Goal: Task Accomplishment & Management: Use online tool/utility

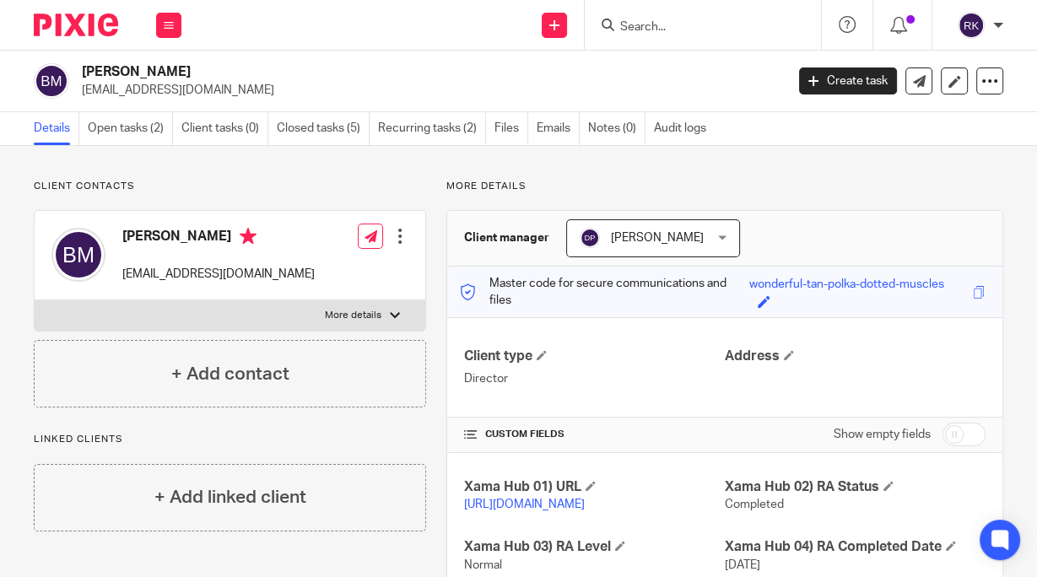
click at [678, 28] on input "Search" at bounding box center [695, 27] width 152 height 15
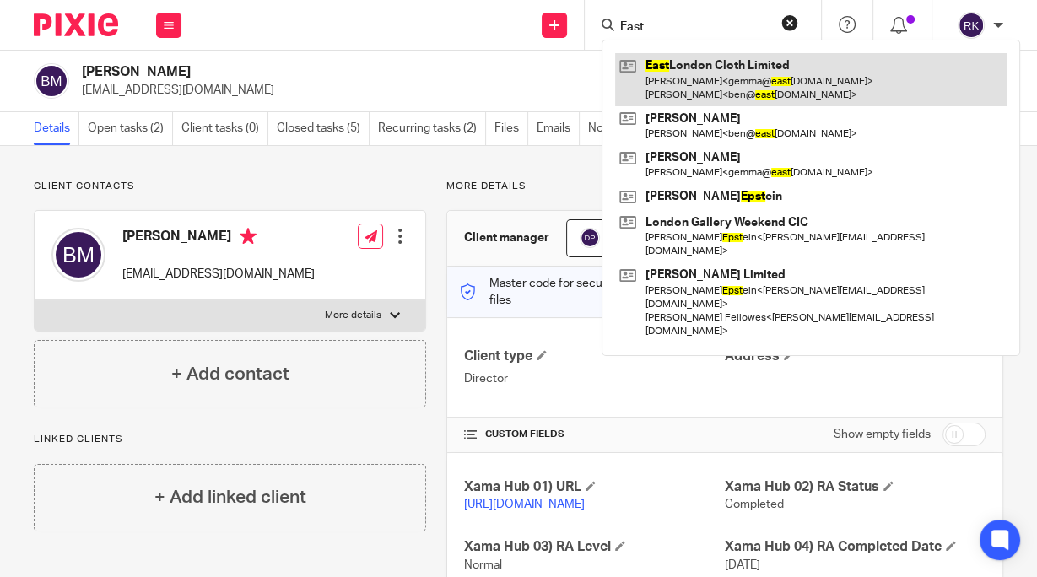
type input "East"
click at [734, 64] on link at bounding box center [811, 79] width 392 height 52
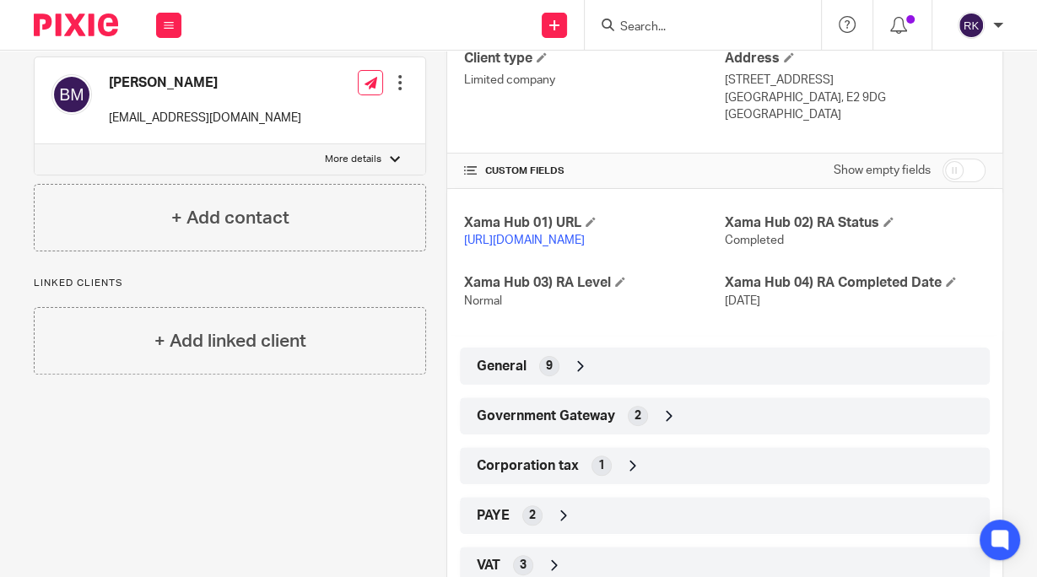
scroll to position [403, 0]
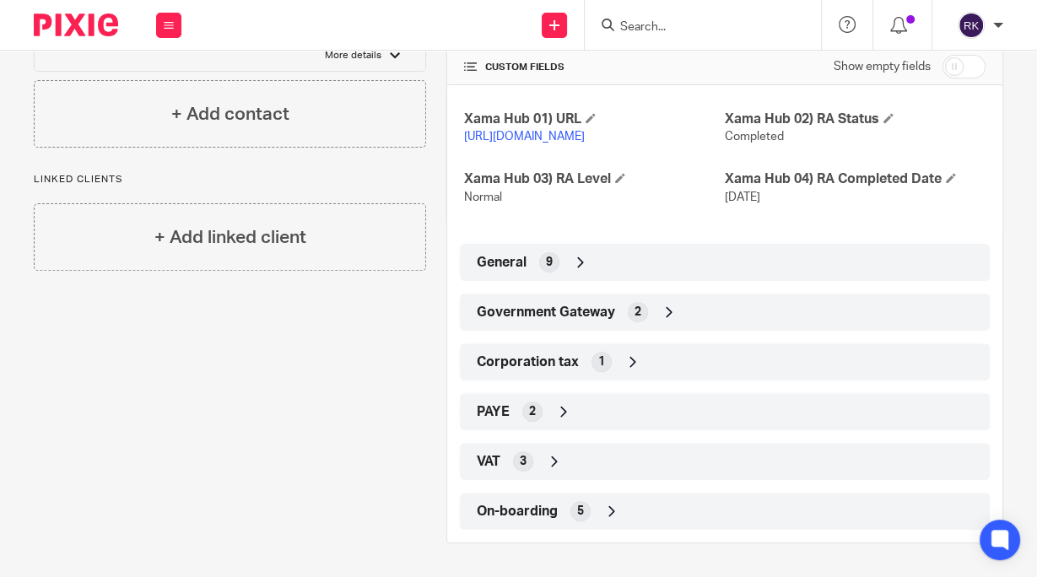
click at [564, 310] on span "Government Gateway" at bounding box center [546, 313] width 138 height 18
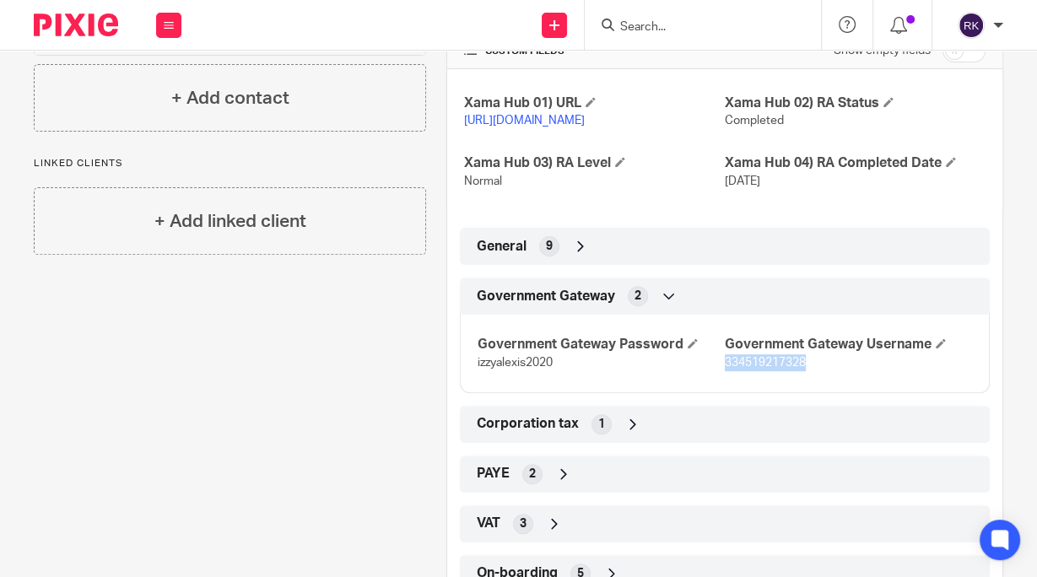
drag, startPoint x: 806, startPoint y: 372, endPoint x: 718, endPoint y: 386, distance: 88.8
click at [725, 371] on p "334519217328" at bounding box center [848, 362] width 247 height 17
copy span "334519217328"
drag, startPoint x: 553, startPoint y: 381, endPoint x: 472, endPoint y: 381, distance: 81.0
click at [472, 381] on div "Government Gateway Password izzyalexis2020 Government Gateway Username 33451921…" at bounding box center [725, 347] width 530 height 91
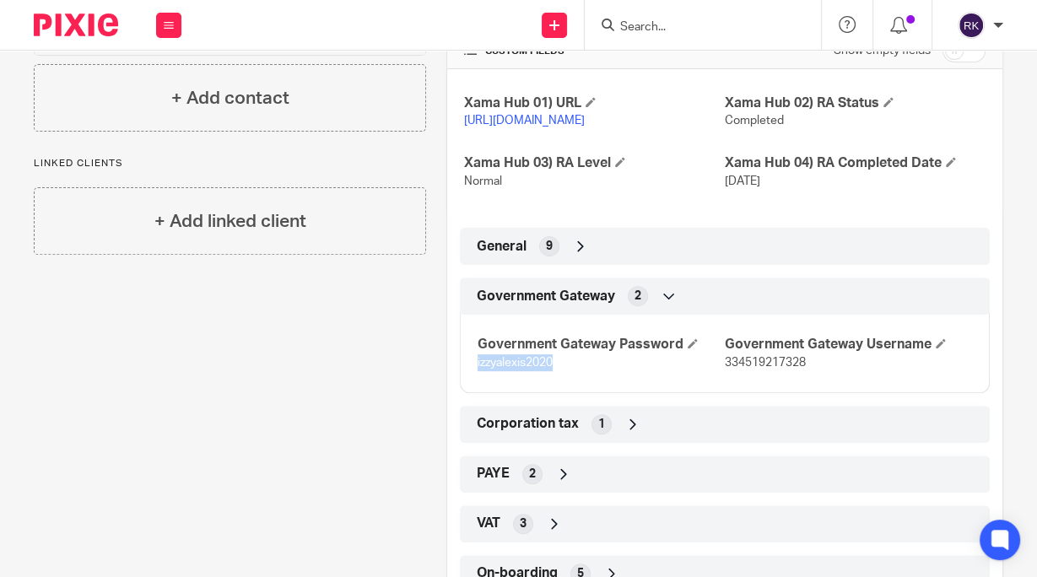
copy span "izzyalexis2020"
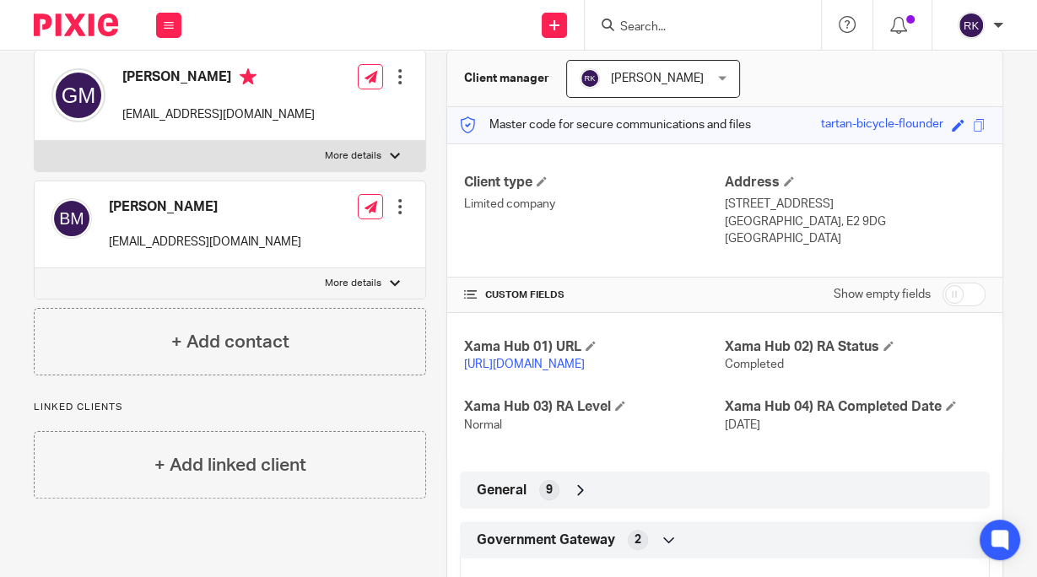
scroll to position [0, 0]
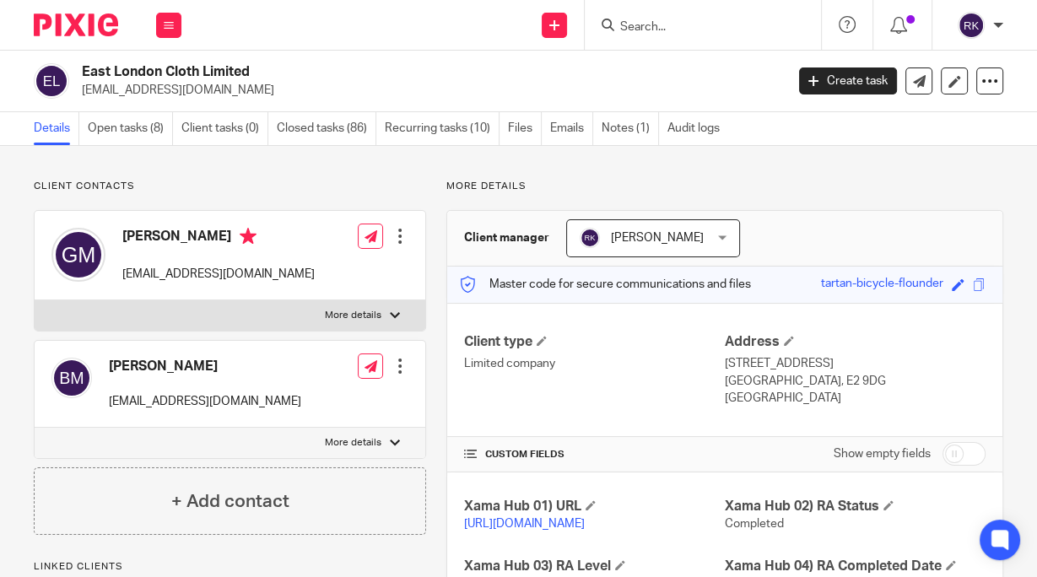
click at [652, 27] on input "Search" at bounding box center [695, 27] width 152 height 15
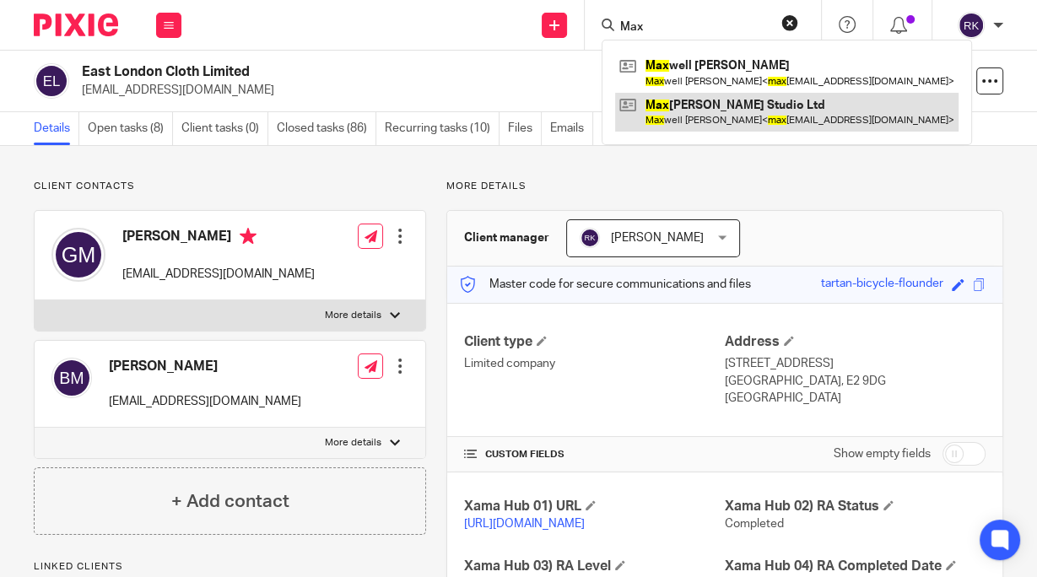
type input "Max"
click at [740, 112] on link at bounding box center [786, 112] width 343 height 39
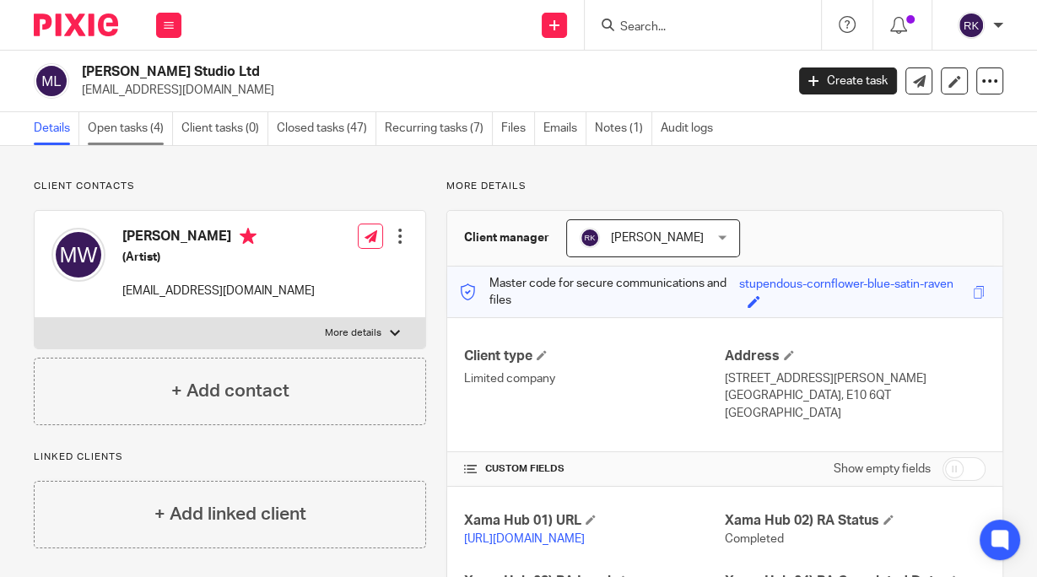
click at [116, 129] on link "Open tasks (4)" at bounding box center [130, 128] width 85 height 33
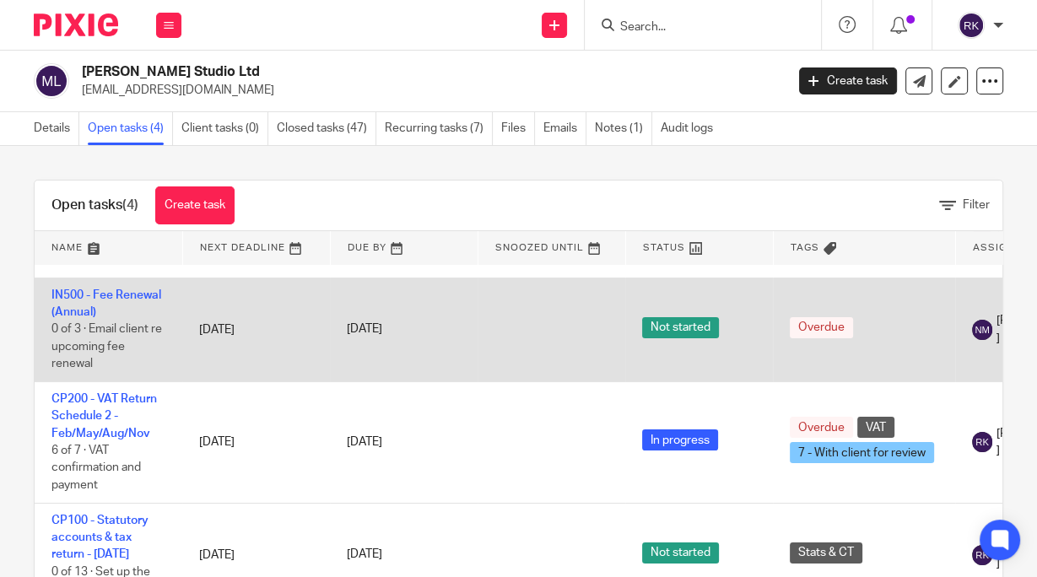
scroll to position [122, 0]
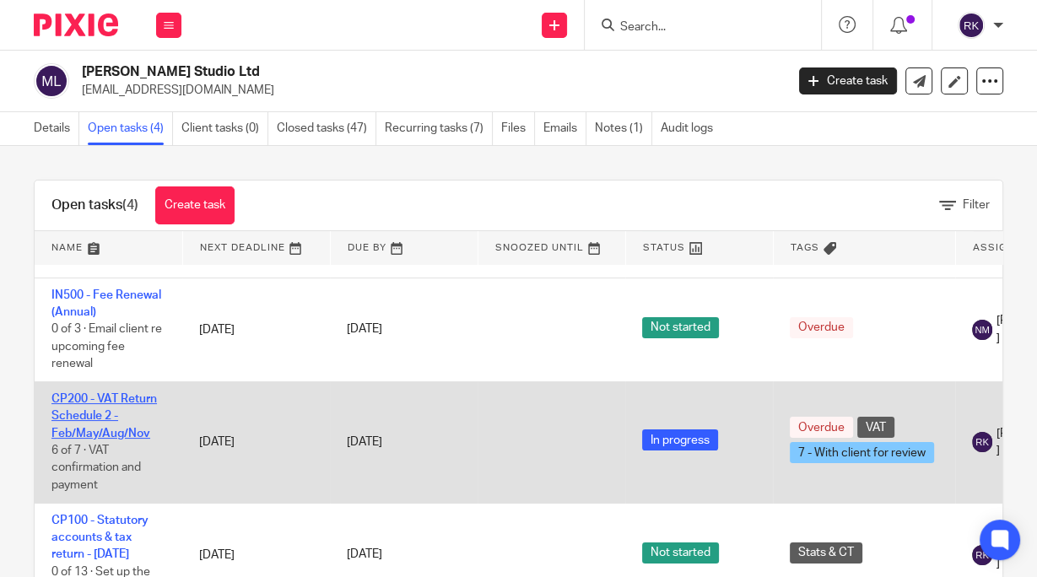
click at [105, 393] on link "CP200 - VAT Return Schedule 2 - Feb/May/Aug/Nov" at bounding box center [103, 416] width 105 height 46
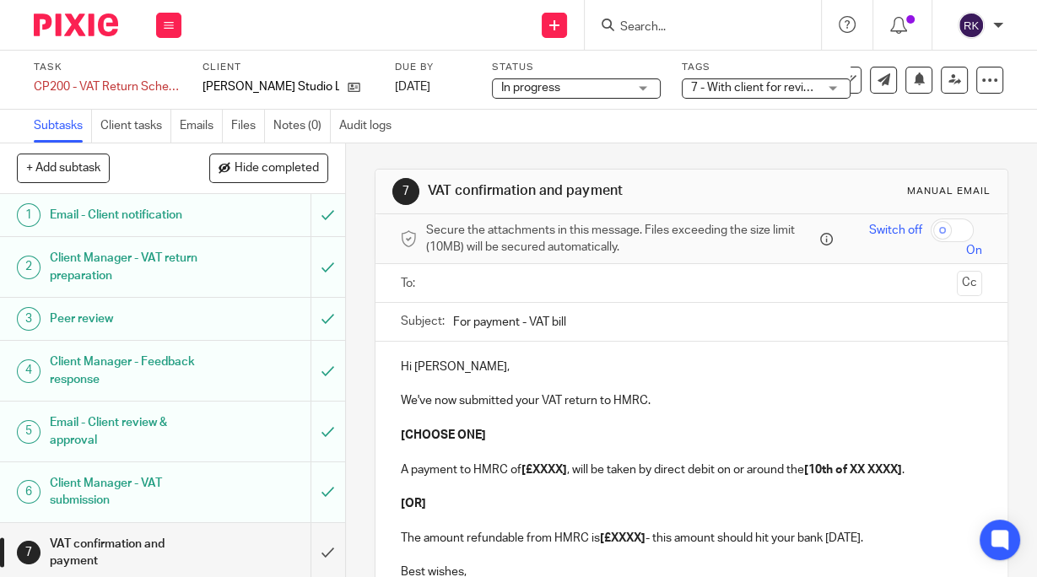
click at [479, 281] on input "text" at bounding box center [691, 282] width 518 height 19
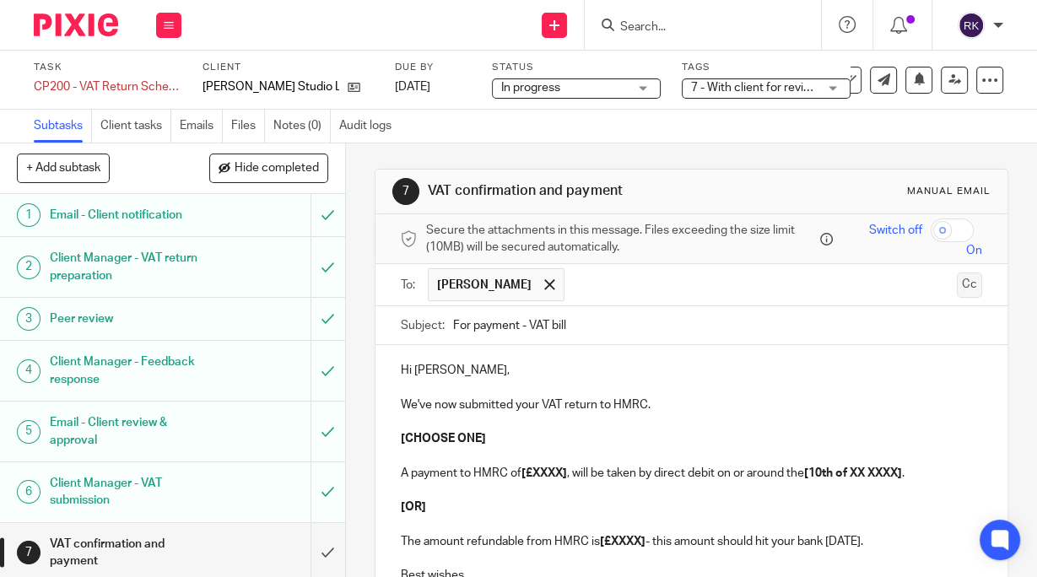
click at [957, 283] on button "Cc" at bounding box center [969, 285] width 25 height 25
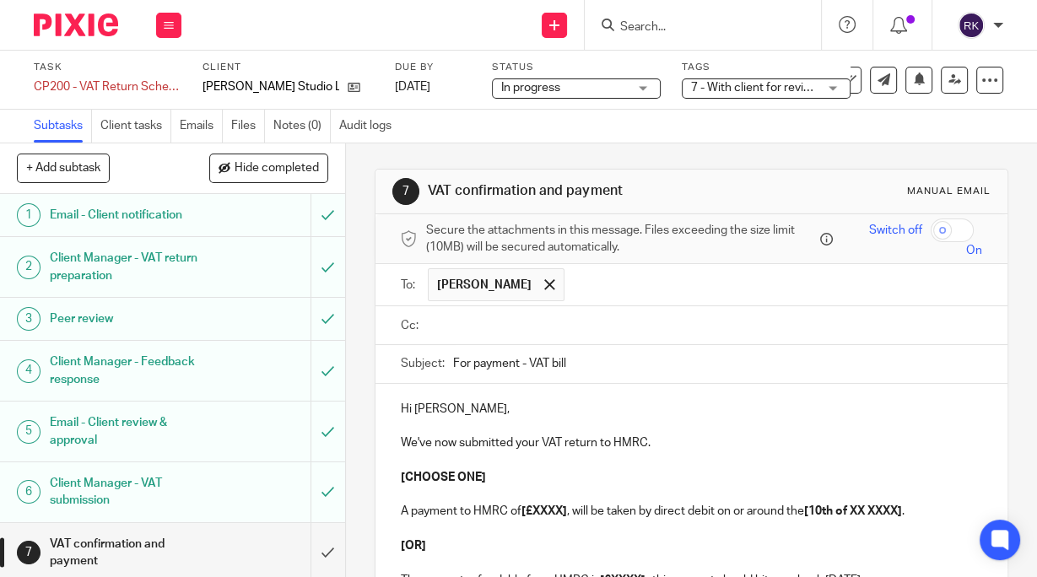
click at [480, 324] on input "text" at bounding box center [703, 325] width 543 height 19
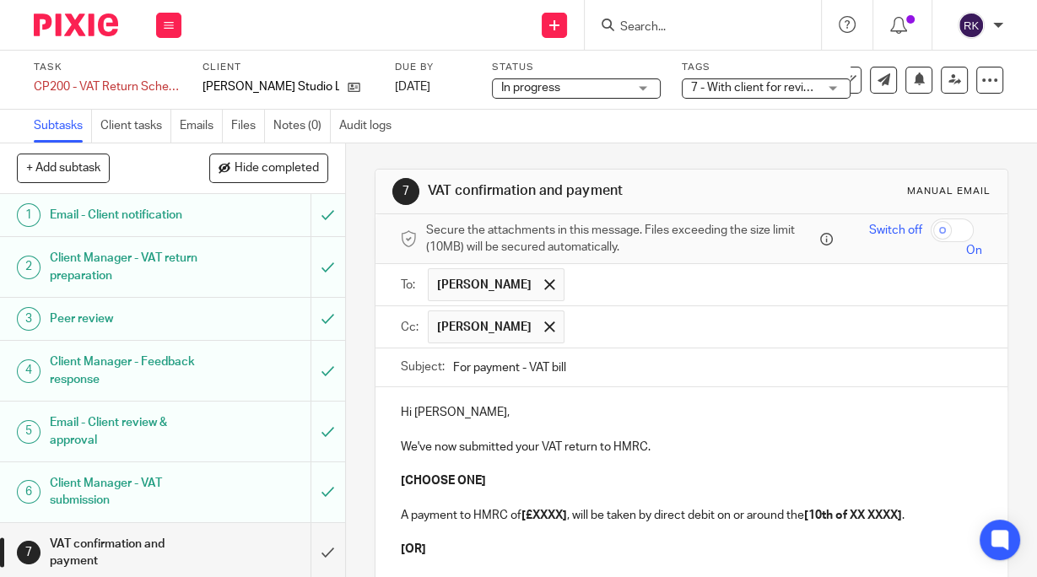
click at [963, 318] on div "Cc: Nicholas Maynard Nicholas Maynard" at bounding box center [692, 327] width 632 height 42
click at [413, 324] on label "Cc:" at bounding box center [410, 327] width 19 height 17
click at [614, 335] on input "text" at bounding box center [774, 327] width 402 height 33
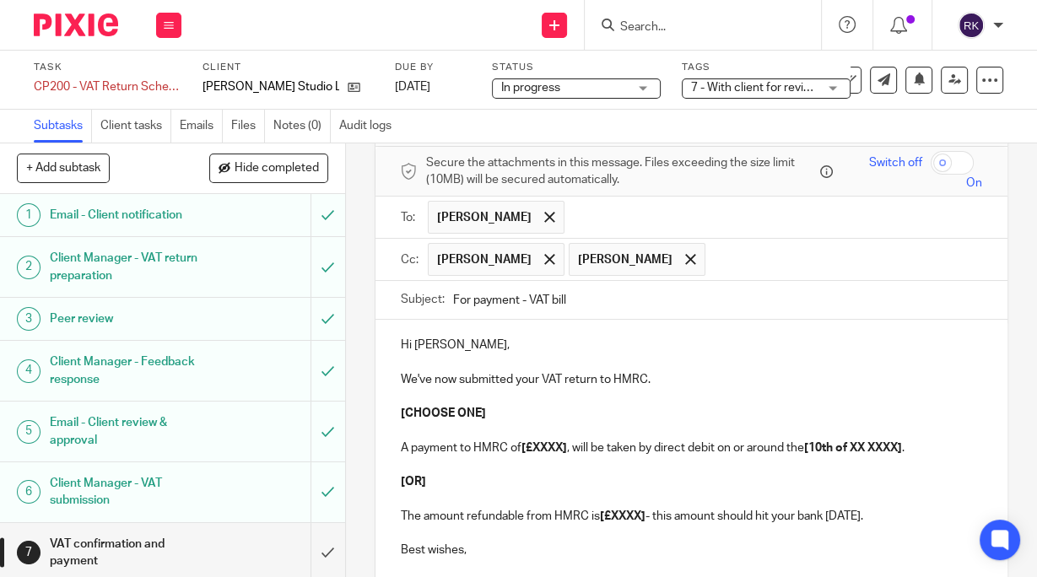
scroll to position [135, 0]
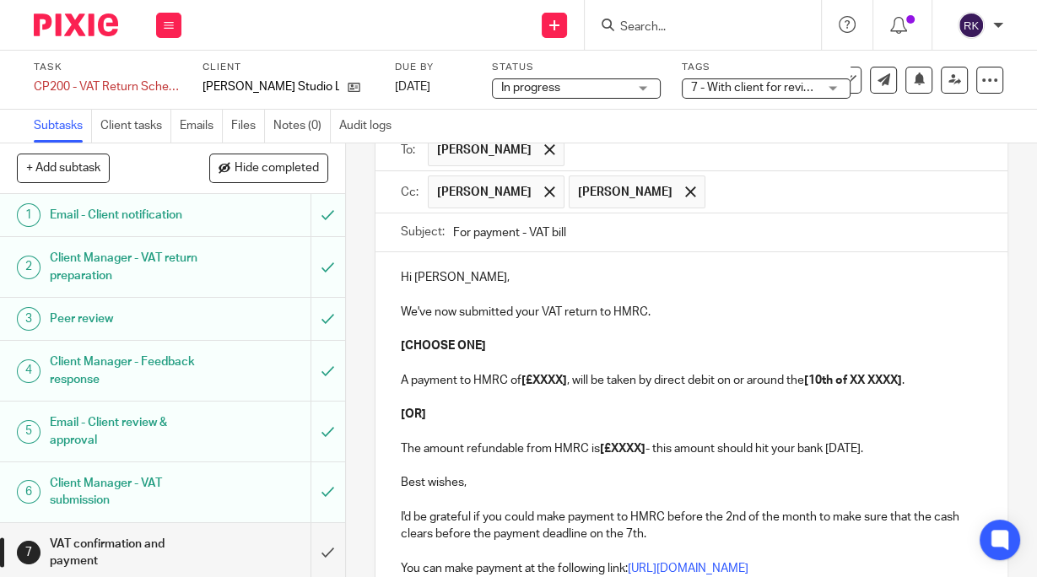
click at [449, 273] on p "Hi Maxwell," at bounding box center [691, 277] width 581 height 17
click at [451, 273] on p "Hi Maxwell," at bounding box center [691, 277] width 581 height 17
click at [401, 311] on p "We've now submitted your VAT return to HMRC." at bounding box center [691, 312] width 581 height 17
click at [427, 311] on p "Thansk for approving - we've now submitted your VAT return to HMRC." at bounding box center [691, 312] width 581 height 17
click at [430, 311] on p "Thank for approving - we've now submitted your VAT return to HMRC." at bounding box center [691, 312] width 581 height 17
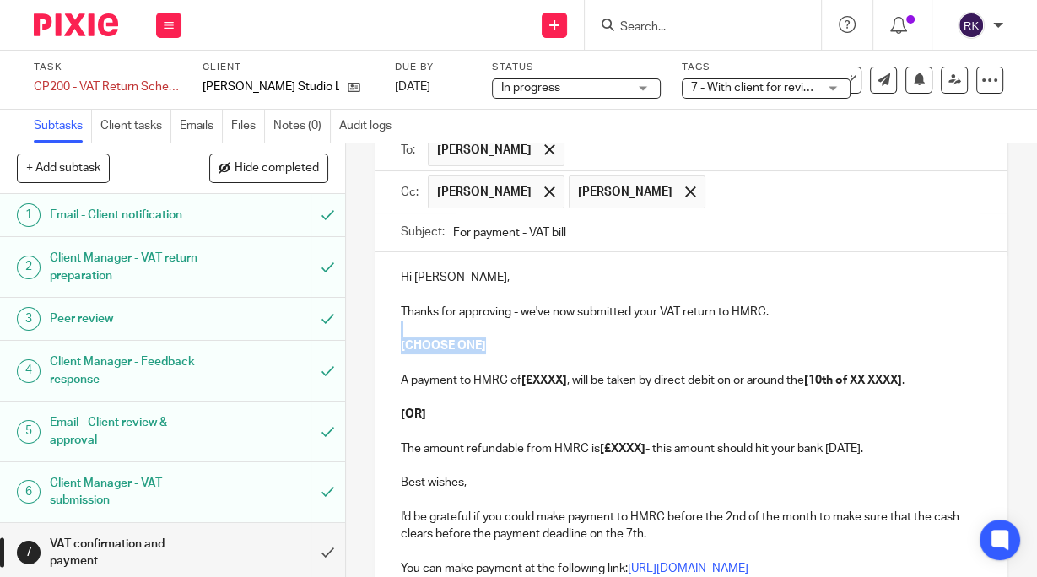
drag, startPoint x: 497, startPoint y: 337, endPoint x: 392, endPoint y: 332, distance: 105.6
click at [392, 332] on div "Hi Max, Thanks for approving - we've now submitted your VAT return to HMRC. [CH…" at bounding box center [692, 497] width 632 height 491
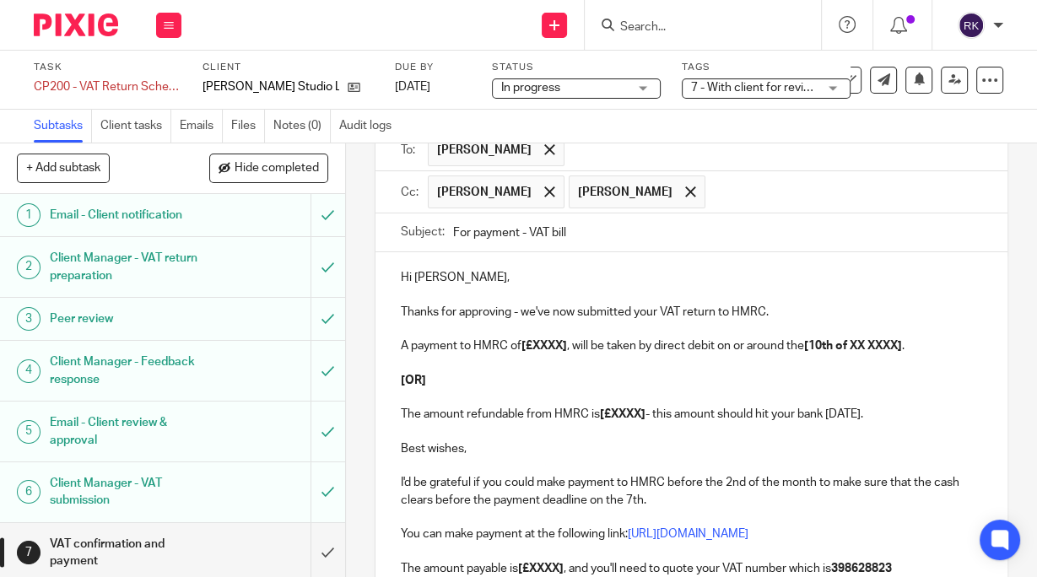
click at [503, 372] on p "[OR]" at bounding box center [691, 380] width 581 height 17
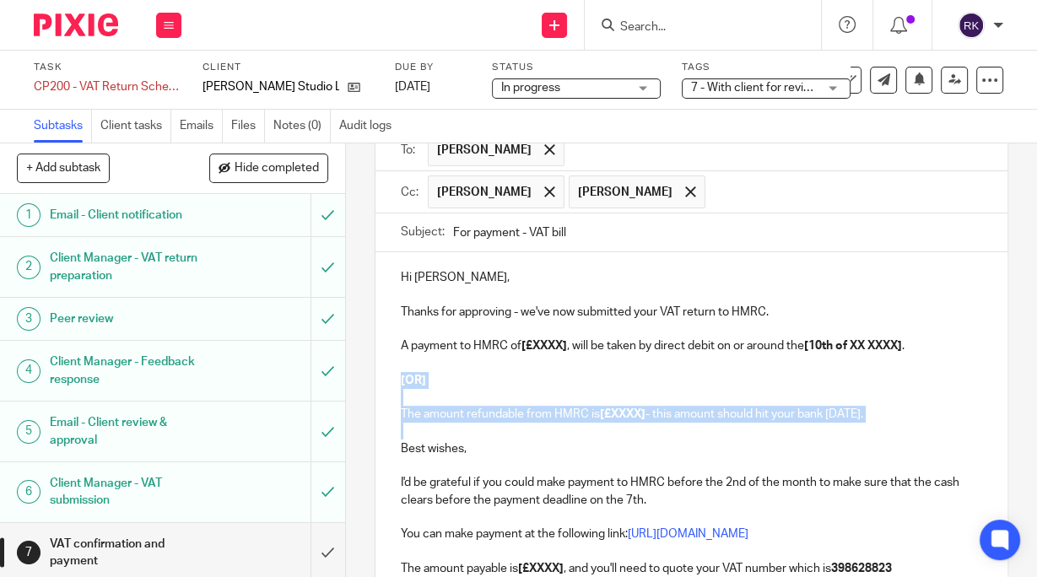
drag, startPoint x: 392, startPoint y: 373, endPoint x: 456, endPoint y: 424, distance: 81.7
click at [456, 424] on div "Hi Max, Thanks for approving - we've now submitted your VAT return to HMRC. A p…" at bounding box center [692, 480] width 632 height 457
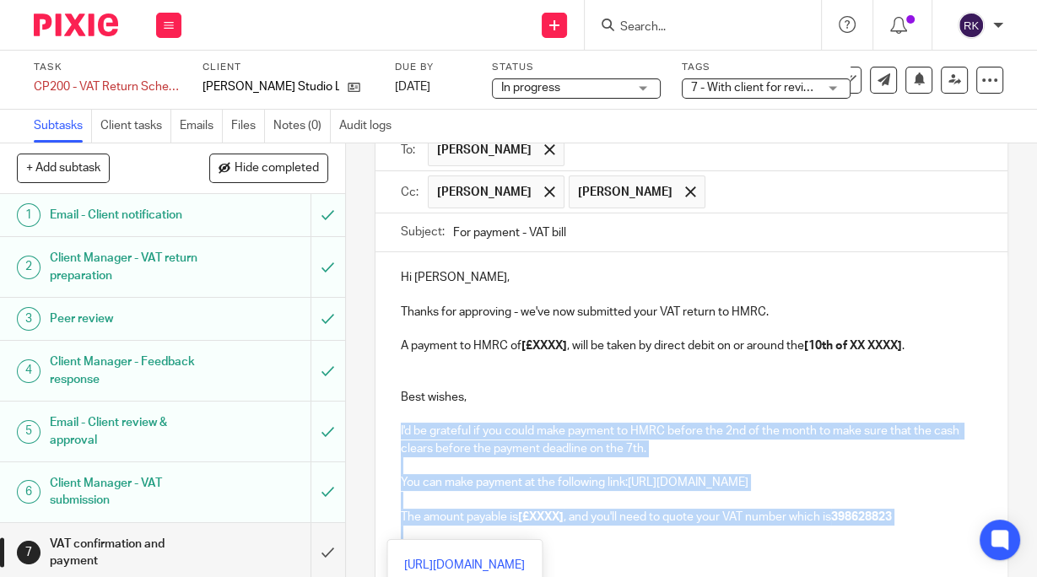
drag, startPoint x: 391, startPoint y: 422, endPoint x: 624, endPoint y: 531, distance: 257.9
click at [624, 531] on div "Hi Max, Thanks for approving - we've now submitted your VAT return to HMRC. A p…" at bounding box center [692, 455] width 632 height 406
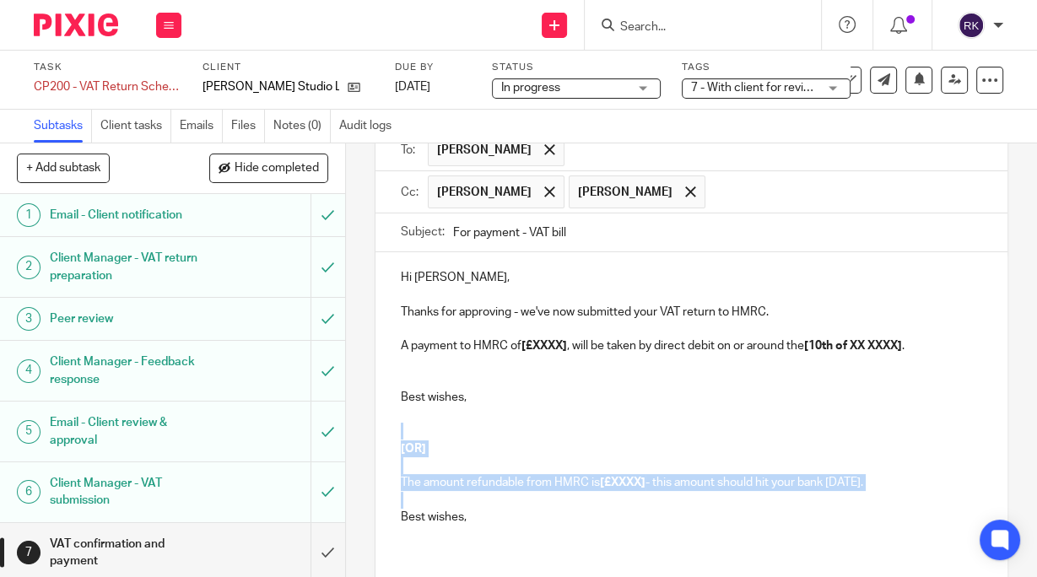
drag, startPoint x: 392, startPoint y: 433, endPoint x: 461, endPoint y: 493, distance: 90.9
click at [461, 493] on div "Hi Max, Thanks for approving - we've now submitted your VAT return to HMRC. A p…" at bounding box center [692, 403] width 632 height 303
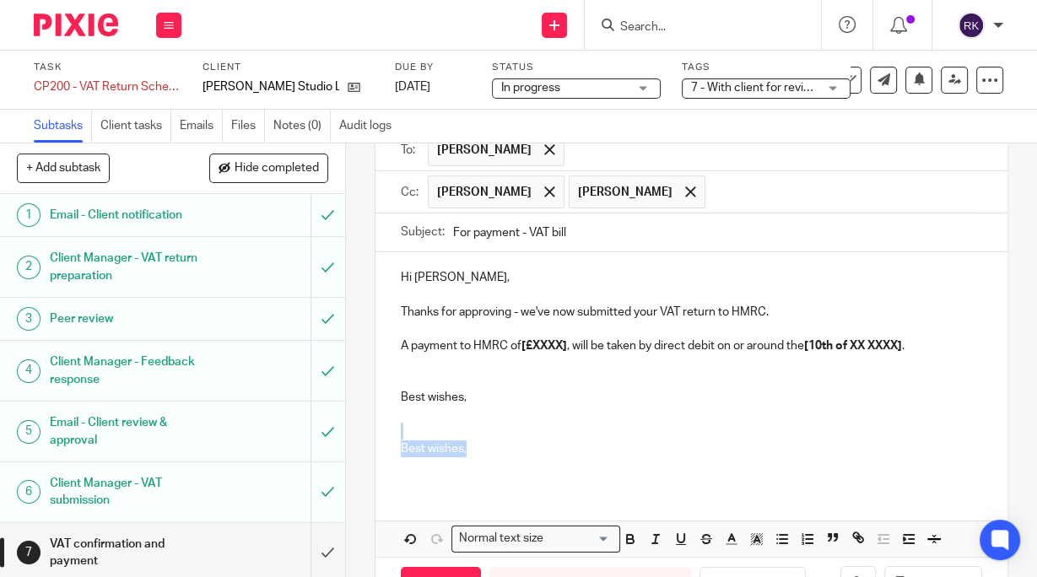
drag, startPoint x: 478, startPoint y: 447, endPoint x: 392, endPoint y: 432, distance: 87.4
click at [392, 432] on div "Hi Max, Thanks for approving - we've now submitted your VAT return to HMRC. A p…" at bounding box center [692, 369] width 632 height 235
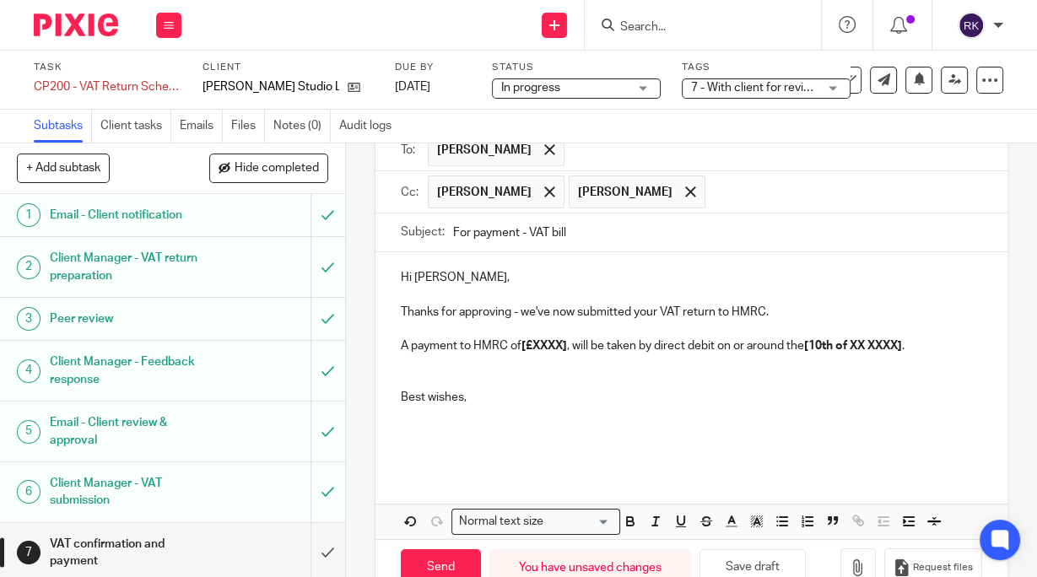
scroll to position [0, 0]
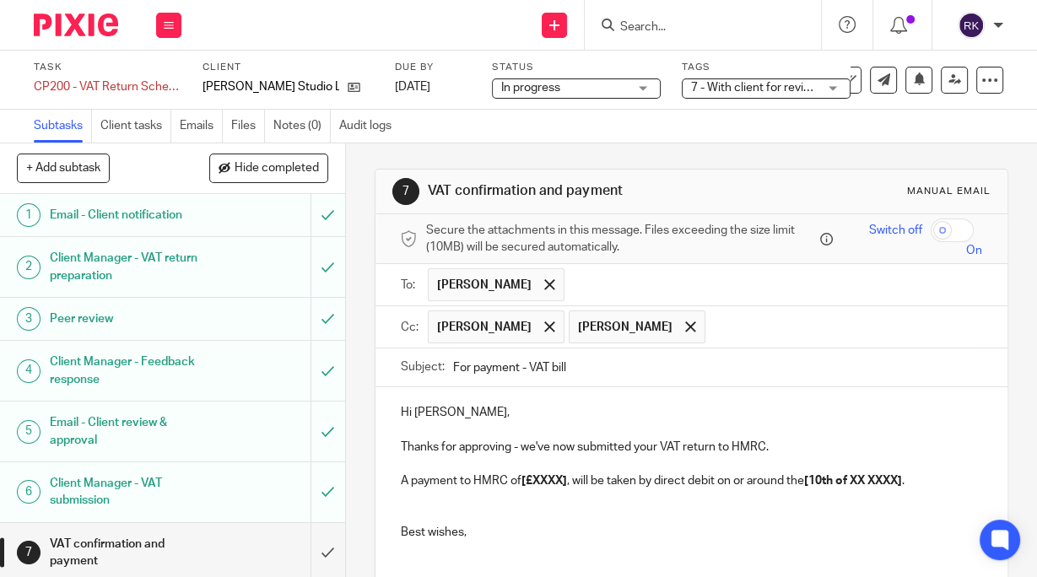
click at [471, 495] on p at bounding box center [691, 497] width 581 height 17
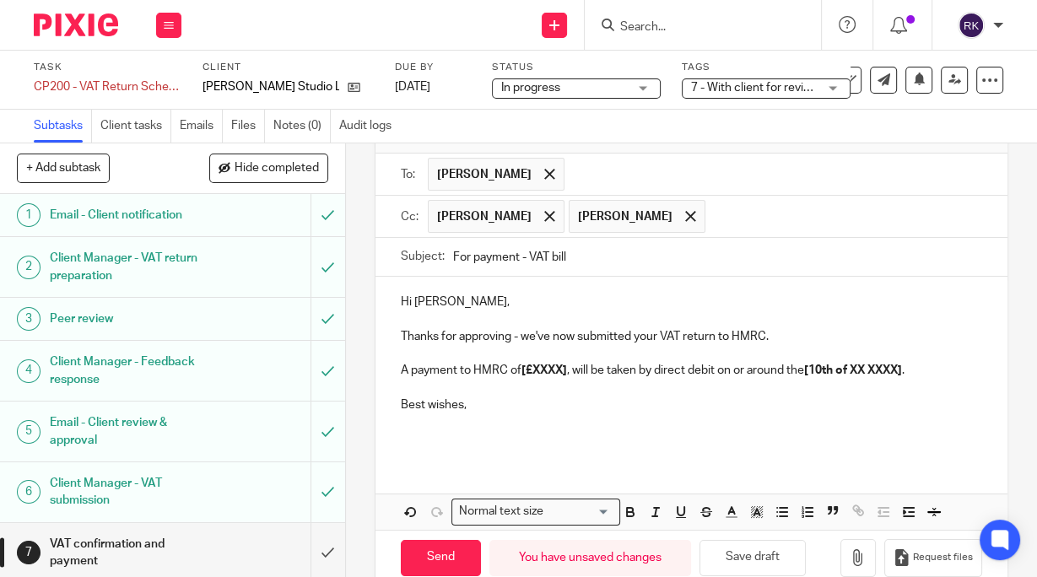
scroll to position [142, 0]
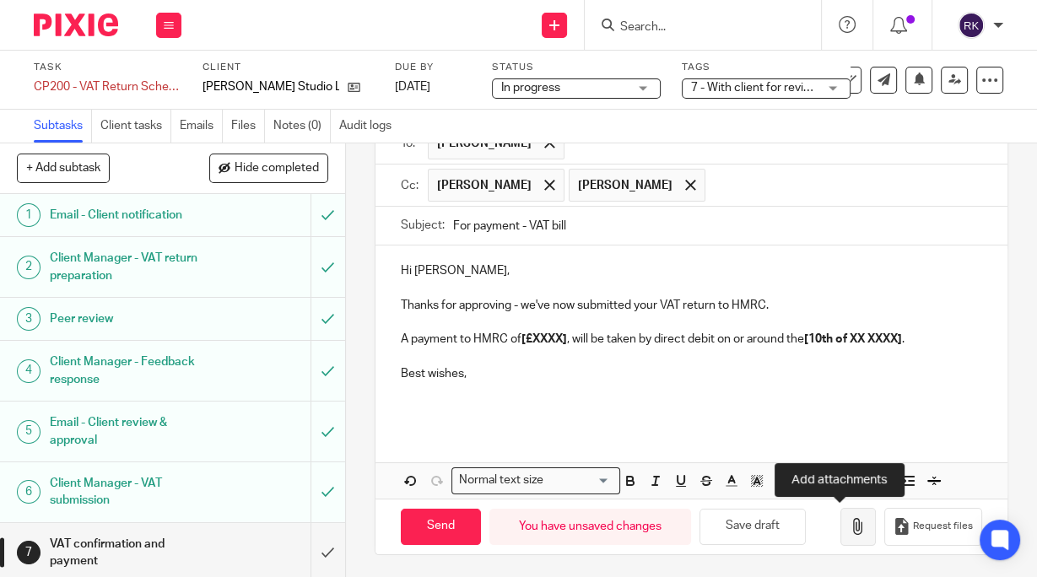
click at [850, 524] on icon "button" at bounding box center [858, 526] width 17 height 17
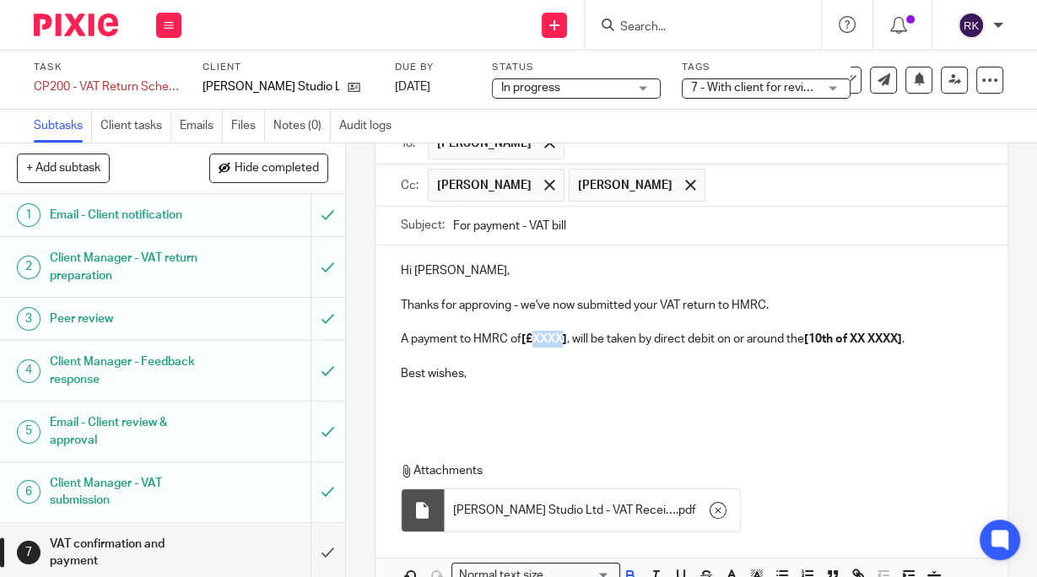
drag, startPoint x: 533, startPoint y: 338, endPoint x: 561, endPoint y: 338, distance: 27.9
click at [561, 338] on strong "[£XXXX]" at bounding box center [545, 339] width 46 height 12
click at [526, 335] on strong "[£2,447.44" at bounding box center [550, 339] width 57 height 12
click at [820, 338] on strong "[10th of XX XXXX]" at bounding box center [860, 339] width 98 height 12
drag, startPoint x: 857, startPoint y: 339, endPoint x: 912, endPoint y: 341, distance: 55.7
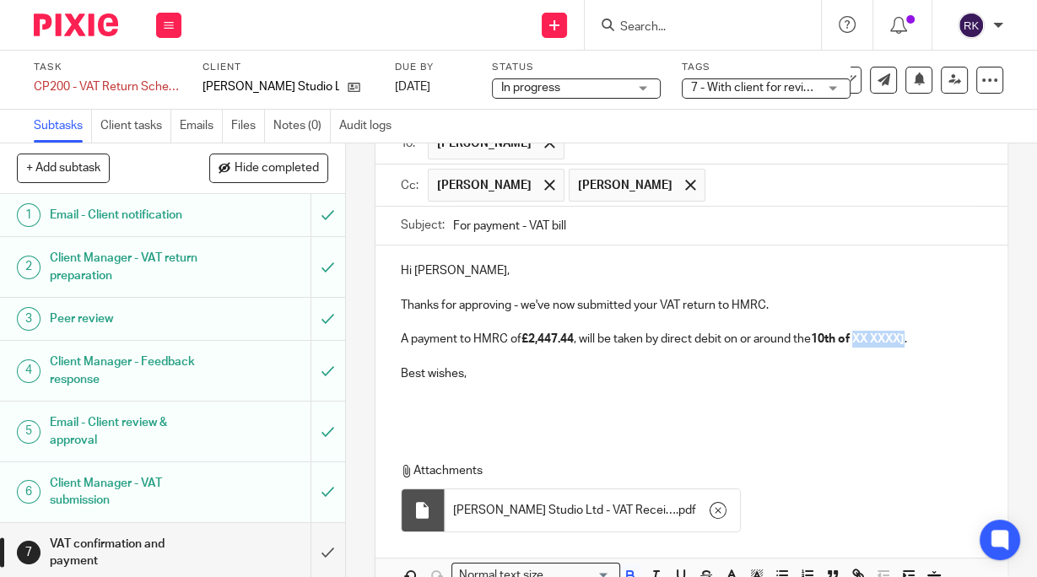
click at [905, 341] on strong "10th of XX XXXX]" at bounding box center [858, 339] width 94 height 12
click at [533, 371] on p "Best wishes," at bounding box center [691, 373] width 581 height 17
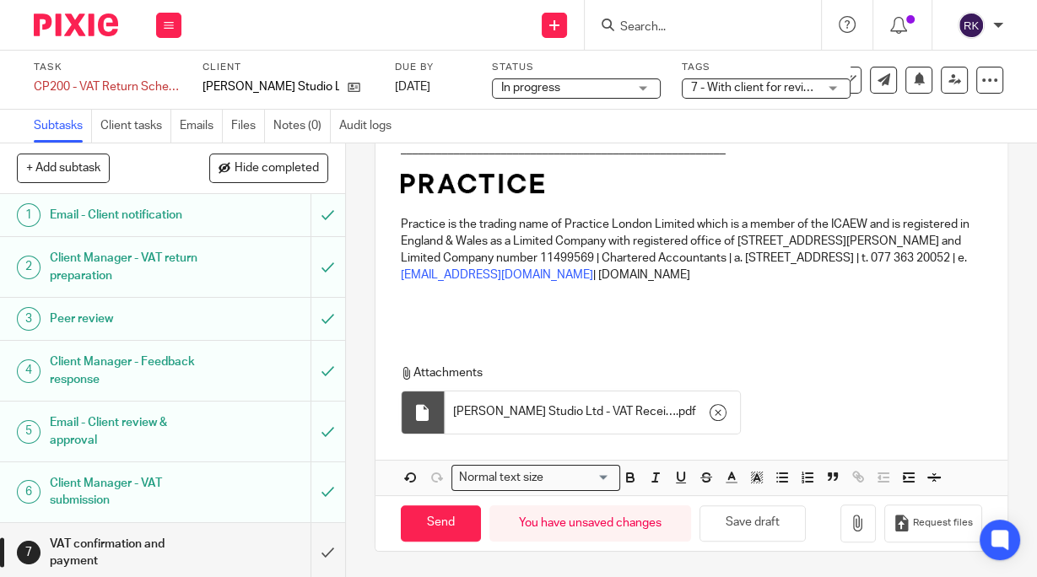
scroll to position [569, 0]
click at [449, 527] on input "Send" at bounding box center [441, 523] width 80 height 36
type input "Sent"
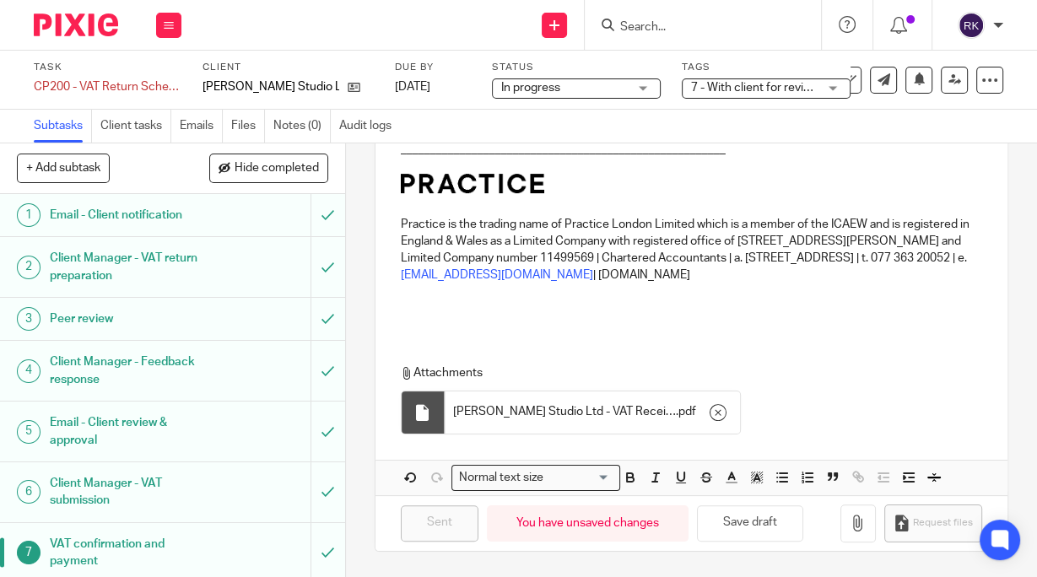
click at [552, 530] on div "You have unsaved changes" at bounding box center [588, 523] width 202 height 36
click at [780, 349] on div "Attachments Max Wade Studio Ltd - VAT Receipt QE AUG 25 . pdf" at bounding box center [692, 395] width 632 height 95
click at [666, 520] on div "You have unsaved changes" at bounding box center [588, 523] width 202 height 36
click at [743, 524] on button "Save draft" at bounding box center [750, 523] width 106 height 36
click at [521, 520] on div "You have unsaved changes" at bounding box center [588, 523] width 202 height 36
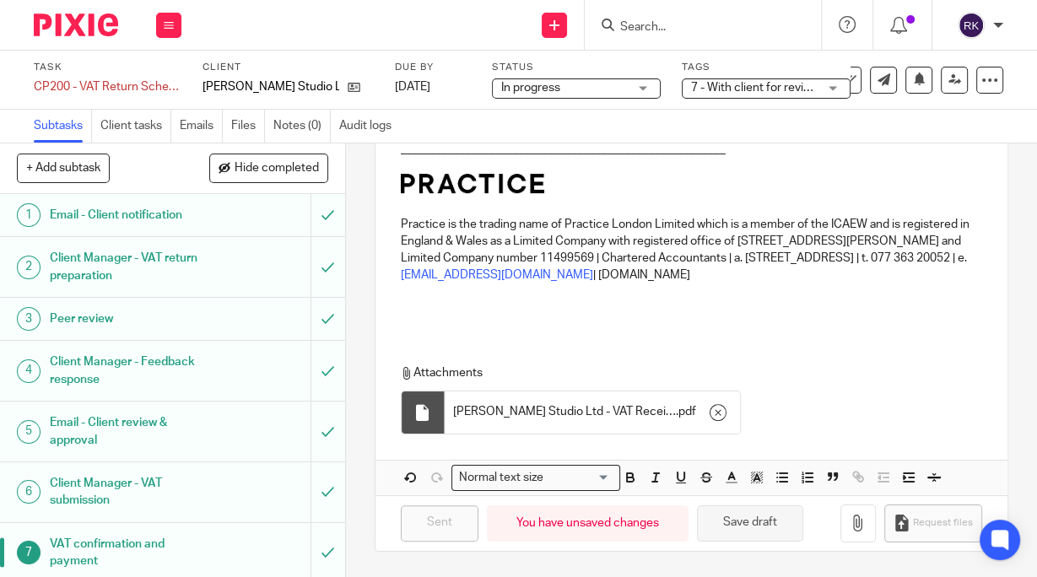
click at [722, 530] on button "Save draft" at bounding box center [750, 523] width 106 height 36
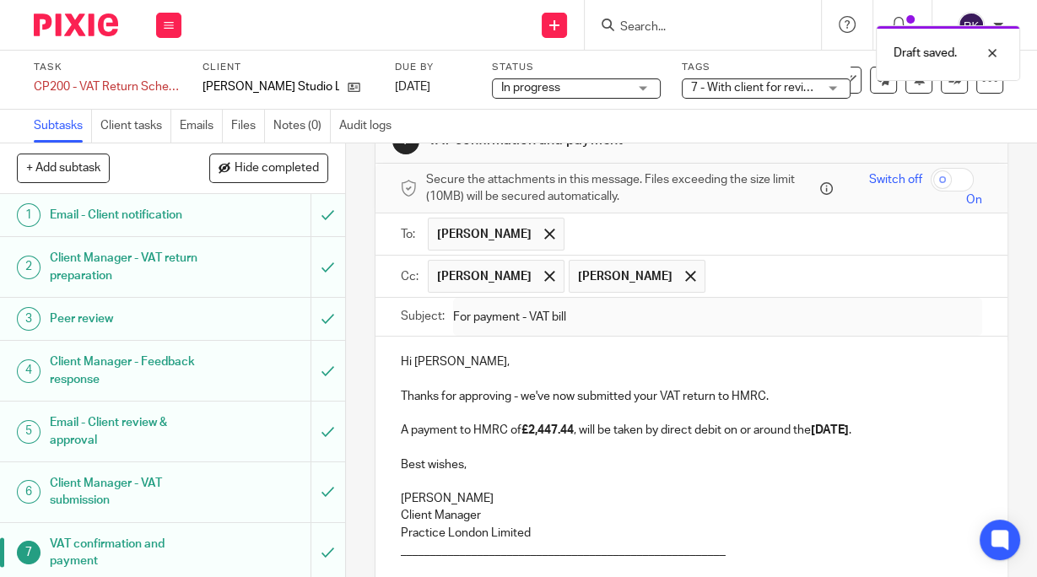
scroll to position [0, 0]
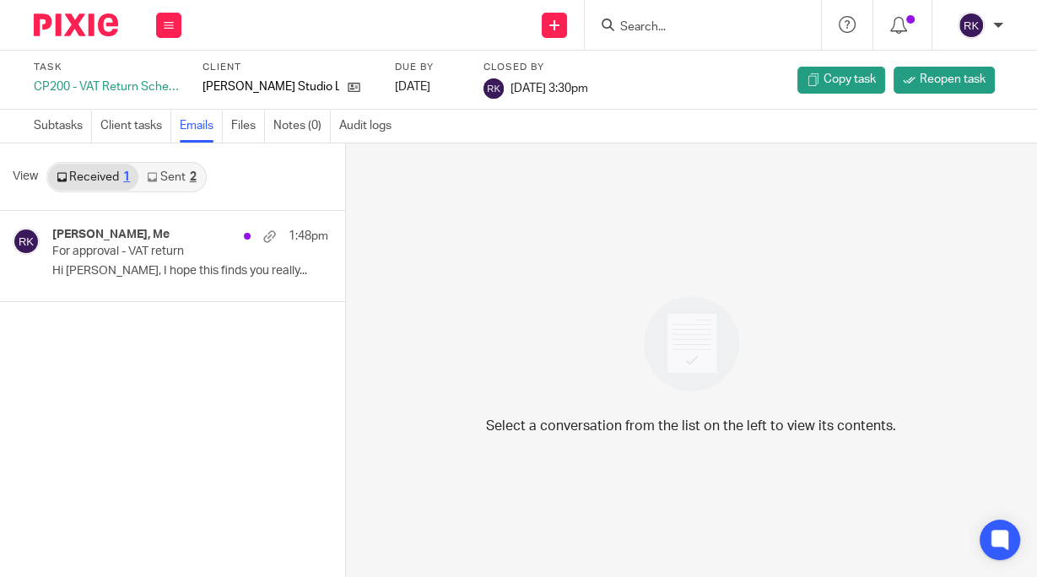
click at [180, 177] on link "Sent 2" at bounding box center [171, 177] width 66 height 27
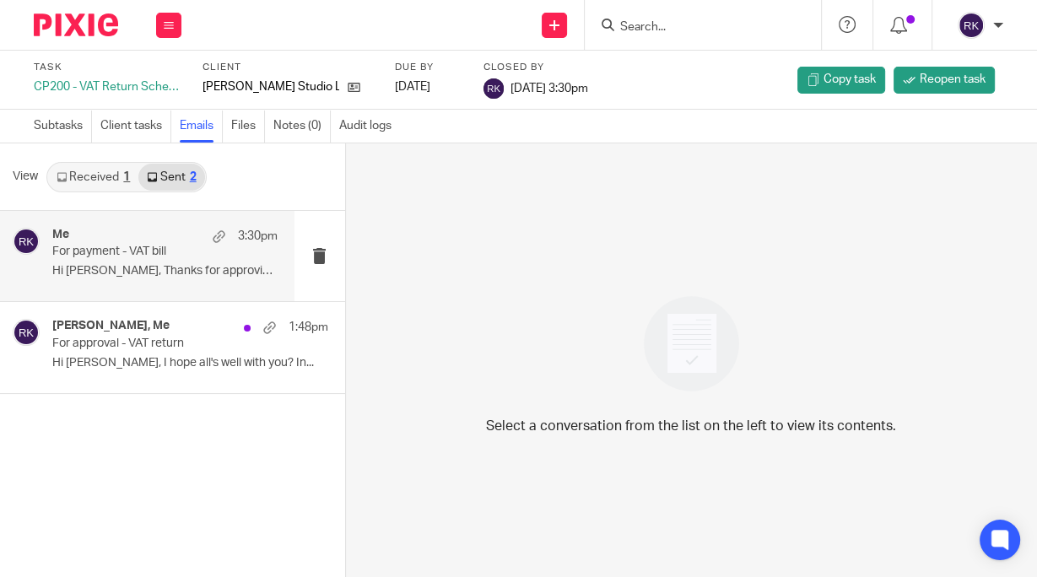
click at [127, 268] on p "Hi Max, Thanks for approving - we've now..." at bounding box center [164, 271] width 225 height 14
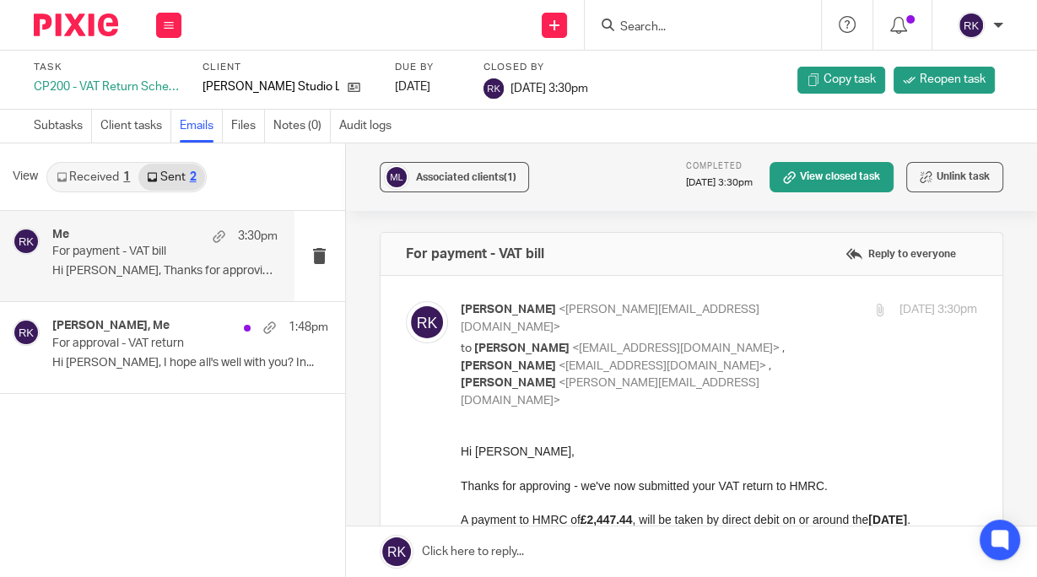
click at [104, 174] on link "Received 1" at bounding box center [93, 177] width 90 height 27
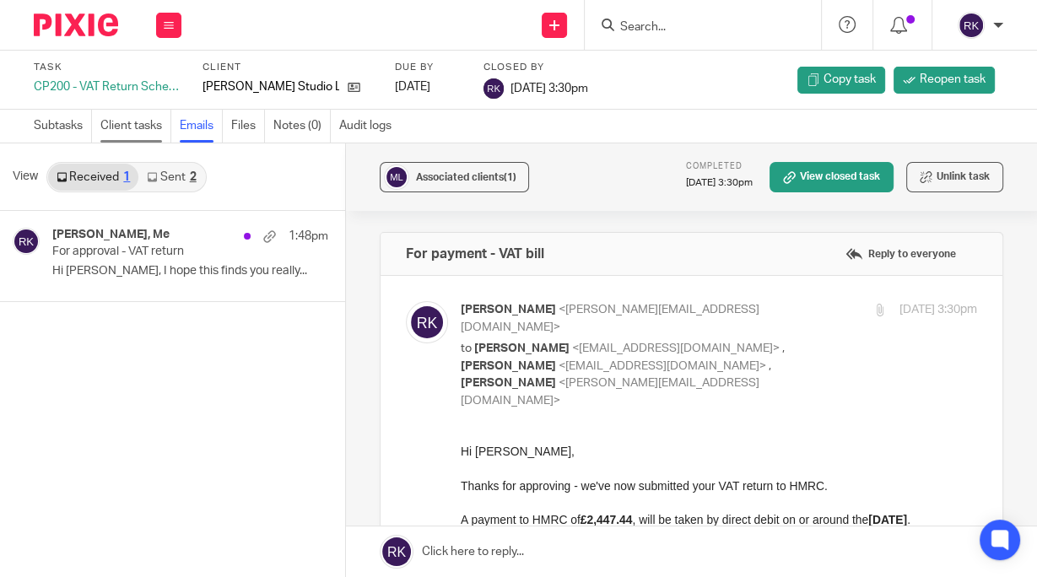
click at [125, 128] on link "Client tasks" at bounding box center [135, 126] width 71 height 33
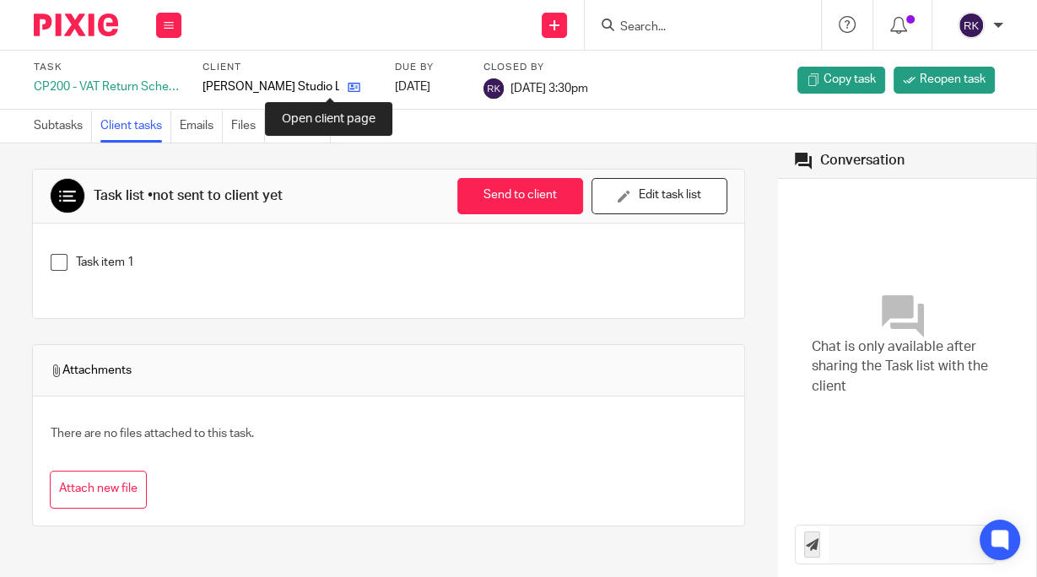
click at [348, 88] on icon at bounding box center [354, 87] width 13 height 13
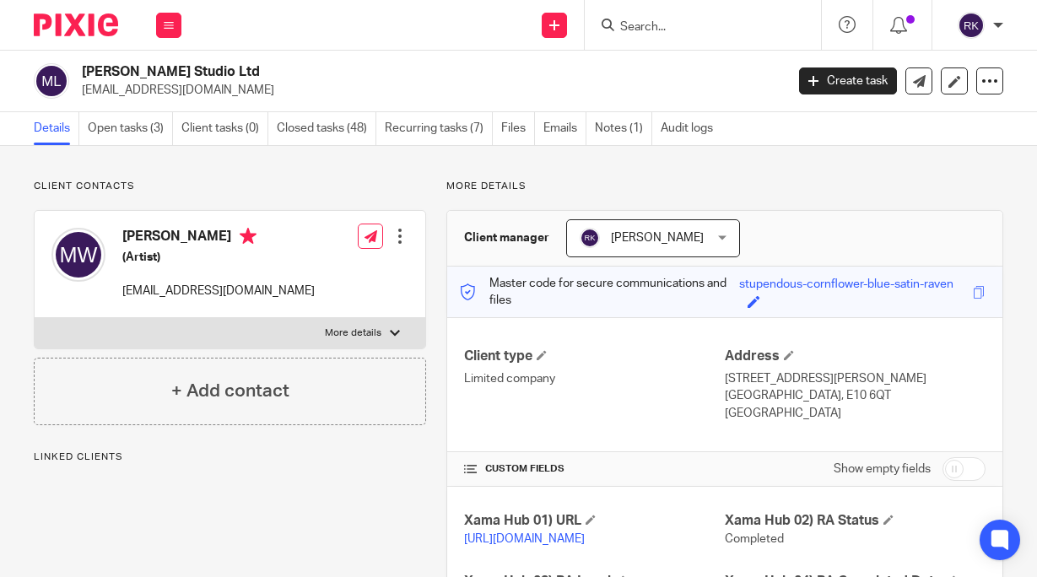
click at [118, 130] on link "Open tasks (3)" at bounding box center [130, 128] width 85 height 33
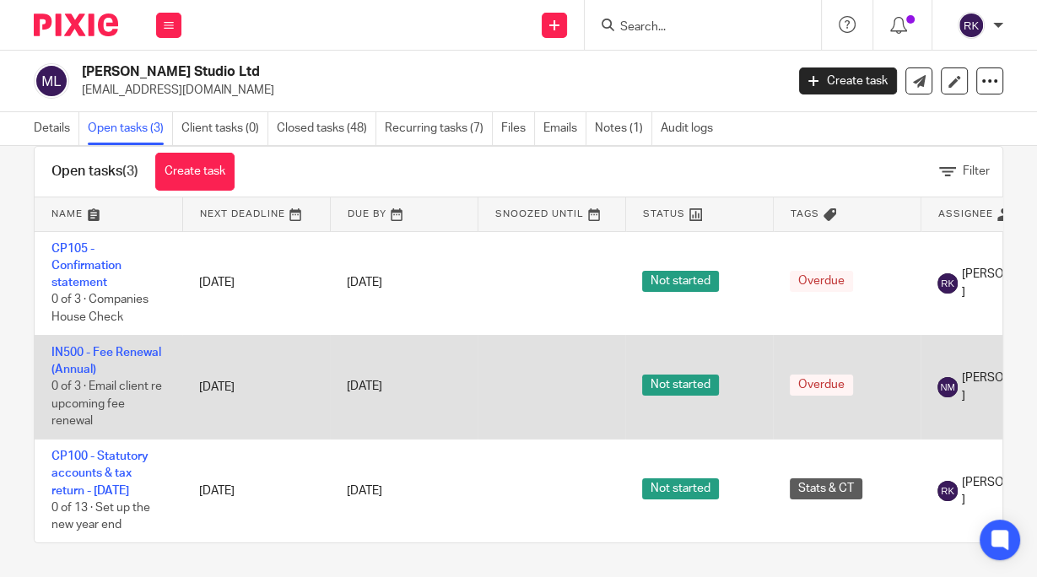
scroll to position [62, 0]
